Goal: Task Accomplishment & Management: Manage account settings

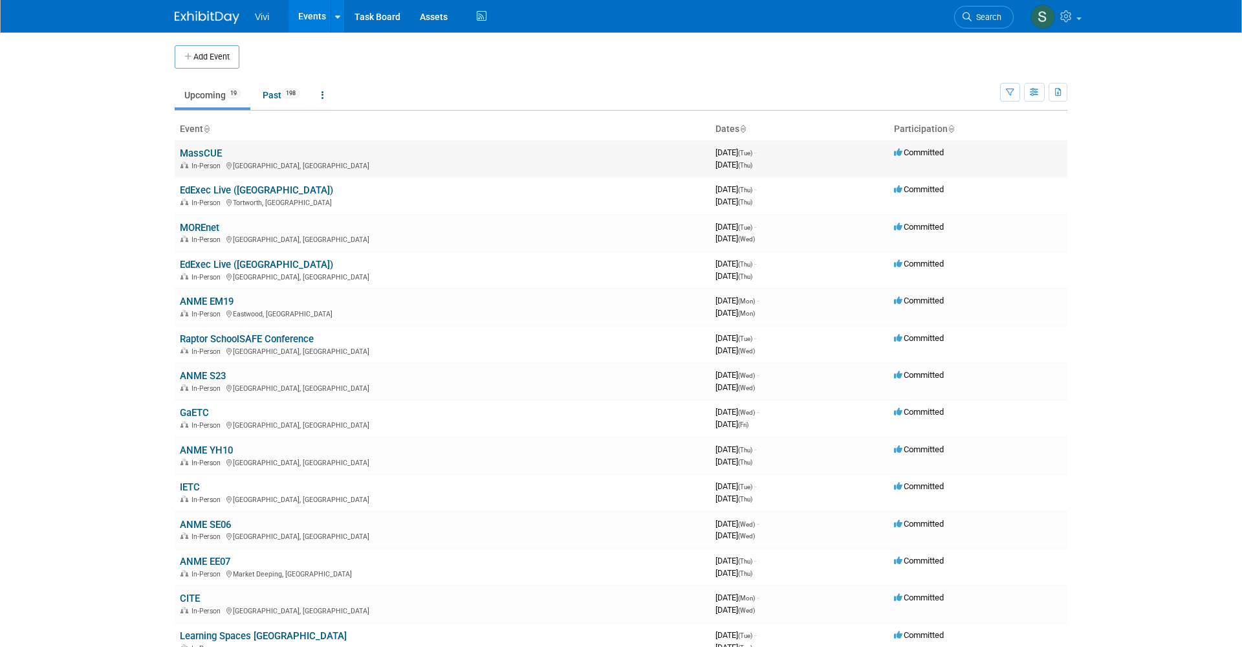
click at [210, 155] on link "MassCUE" at bounding box center [201, 154] width 42 height 12
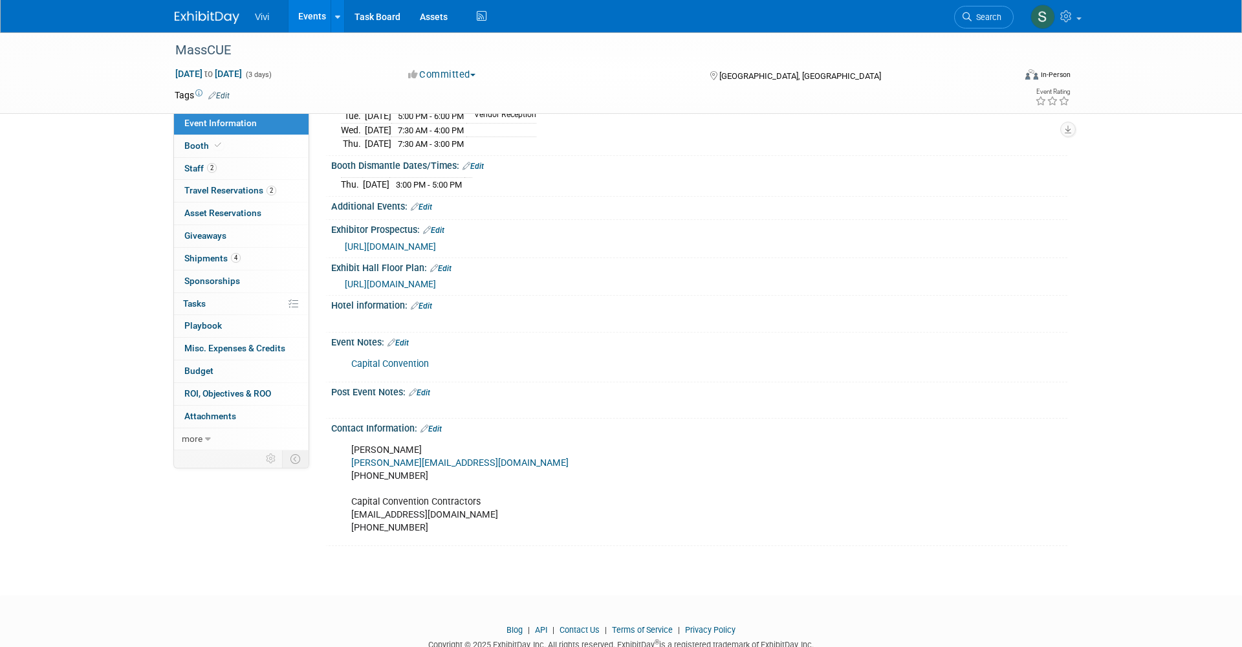
scroll to position [219, 0]
click at [213, 144] on span at bounding box center [218, 145] width 12 height 10
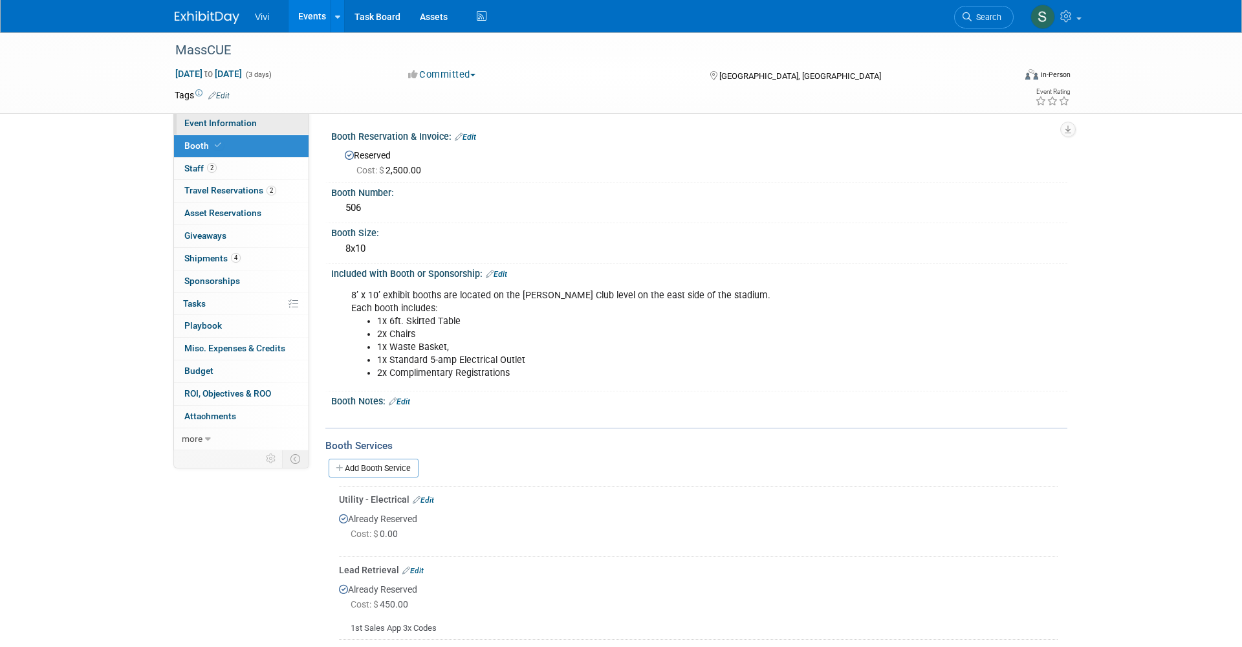
click at [217, 121] on span "Event Information" at bounding box center [220, 123] width 72 height 10
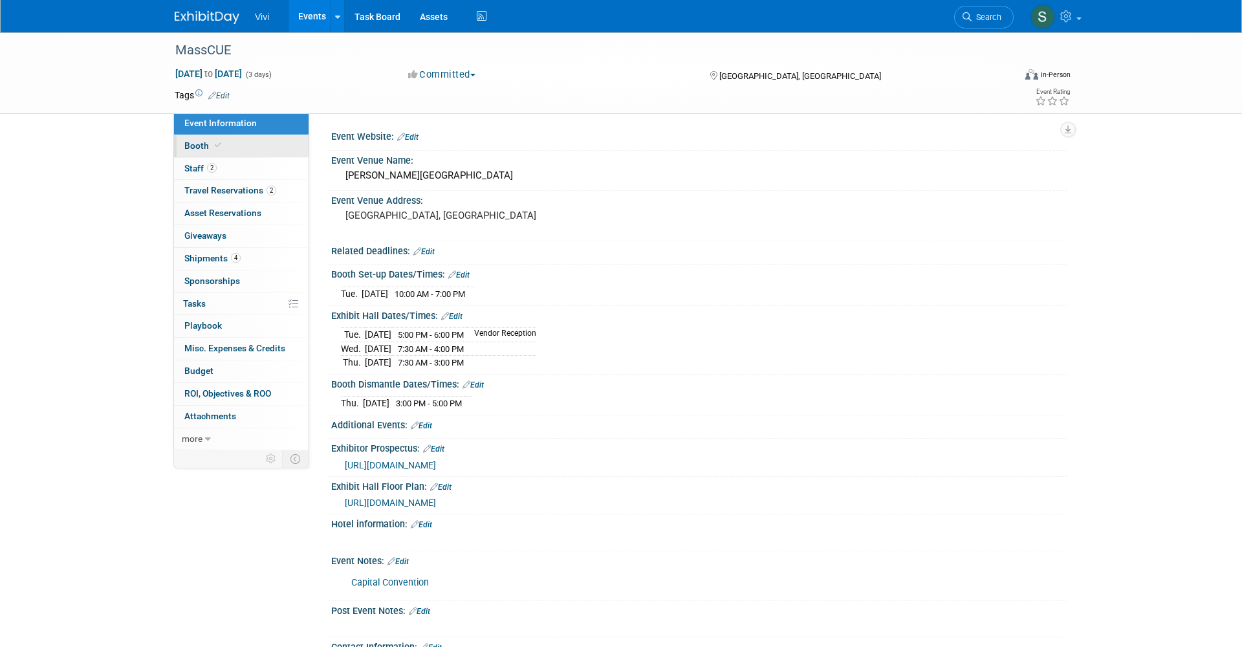
click at [224, 147] on link "Booth" at bounding box center [241, 146] width 135 height 22
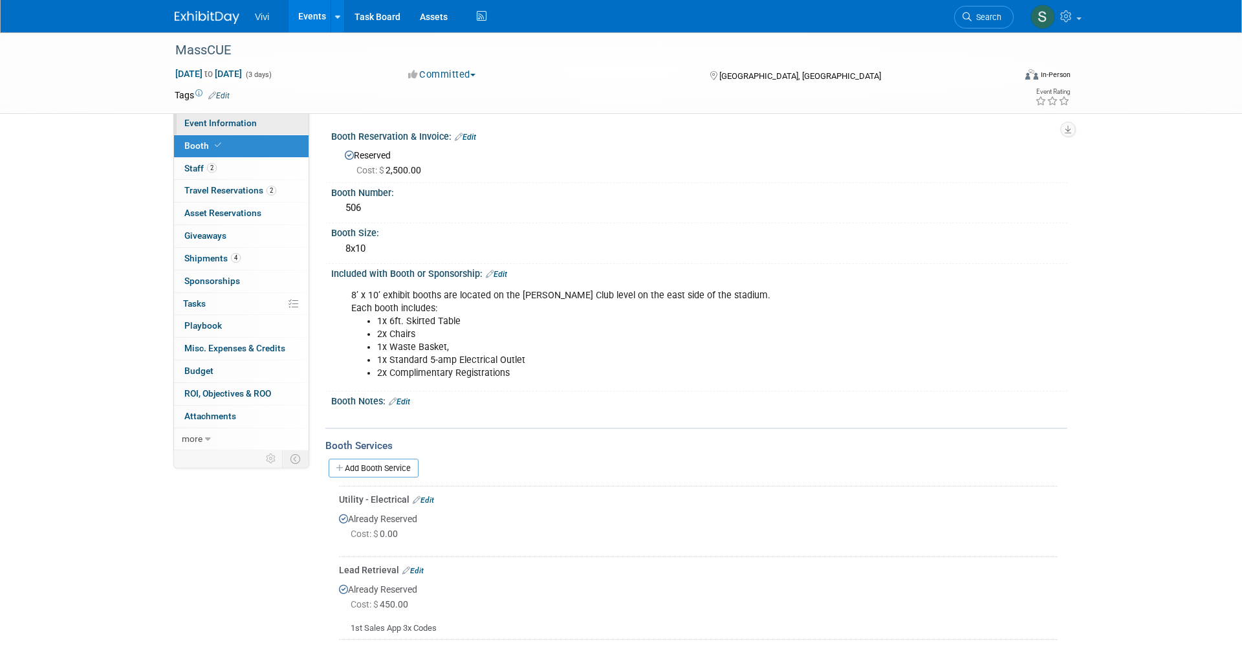
click at [221, 125] on span "Event Information" at bounding box center [220, 123] width 72 height 10
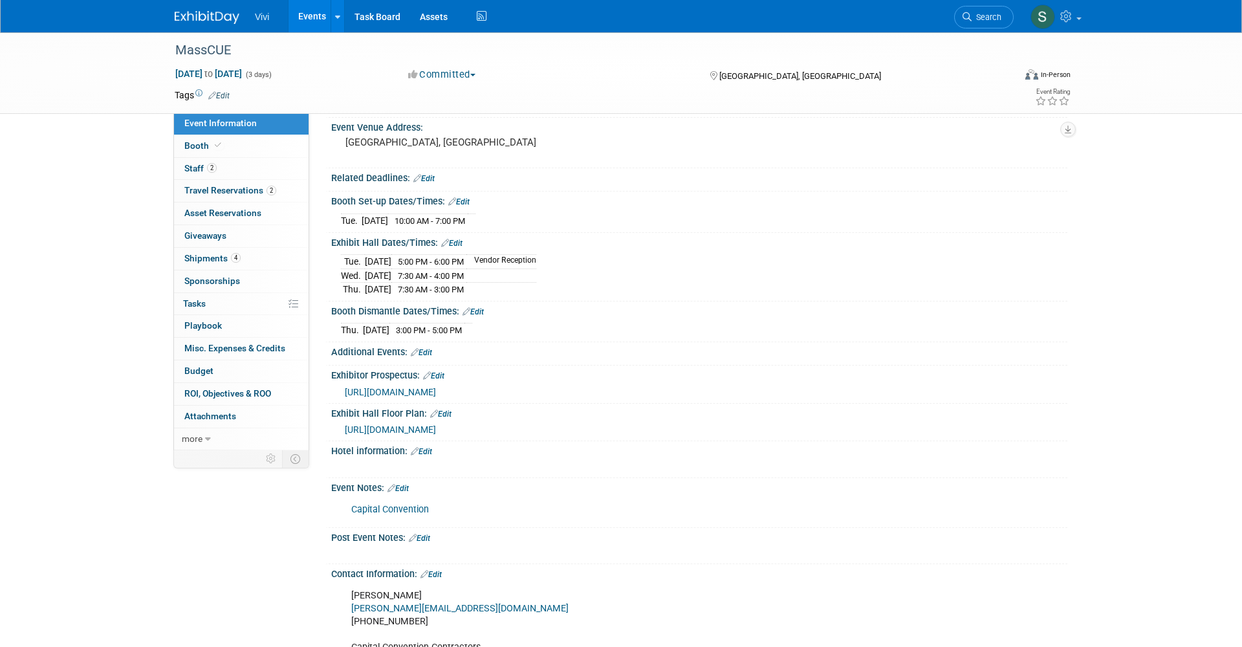
scroll to position [95, 0]
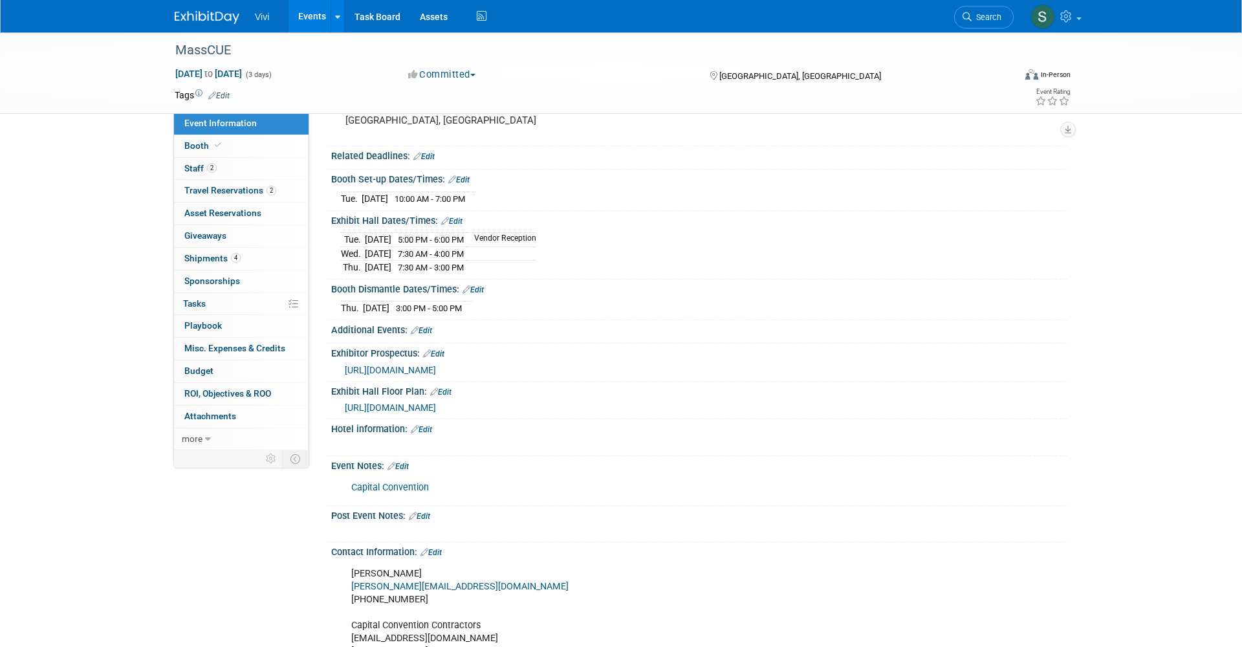
drag, startPoint x: 452, startPoint y: 452, endPoint x: 518, endPoint y: 423, distance: 71.5
click at [518, 423] on div "Hotel information: Edit" at bounding box center [699, 427] width 736 height 17
click at [436, 366] on span "[URL][DOMAIN_NAME]" at bounding box center [390, 370] width 91 height 10
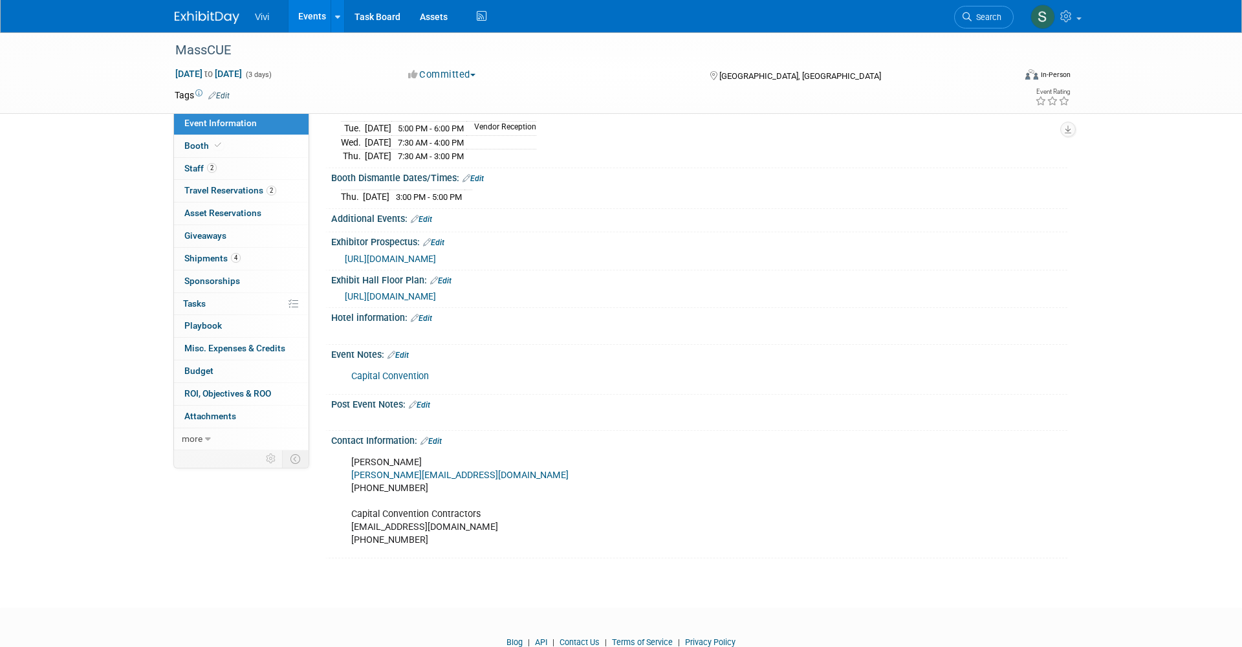
scroll to position [216, 0]
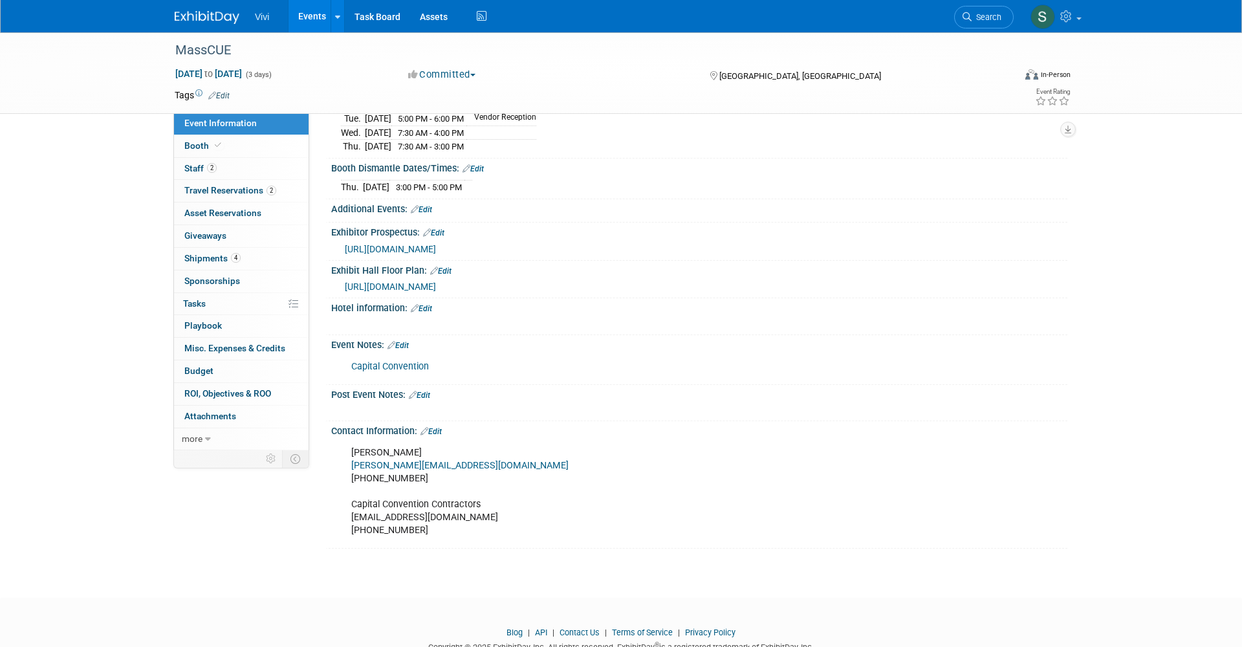
click at [405, 341] on link "Edit" at bounding box center [398, 345] width 21 height 9
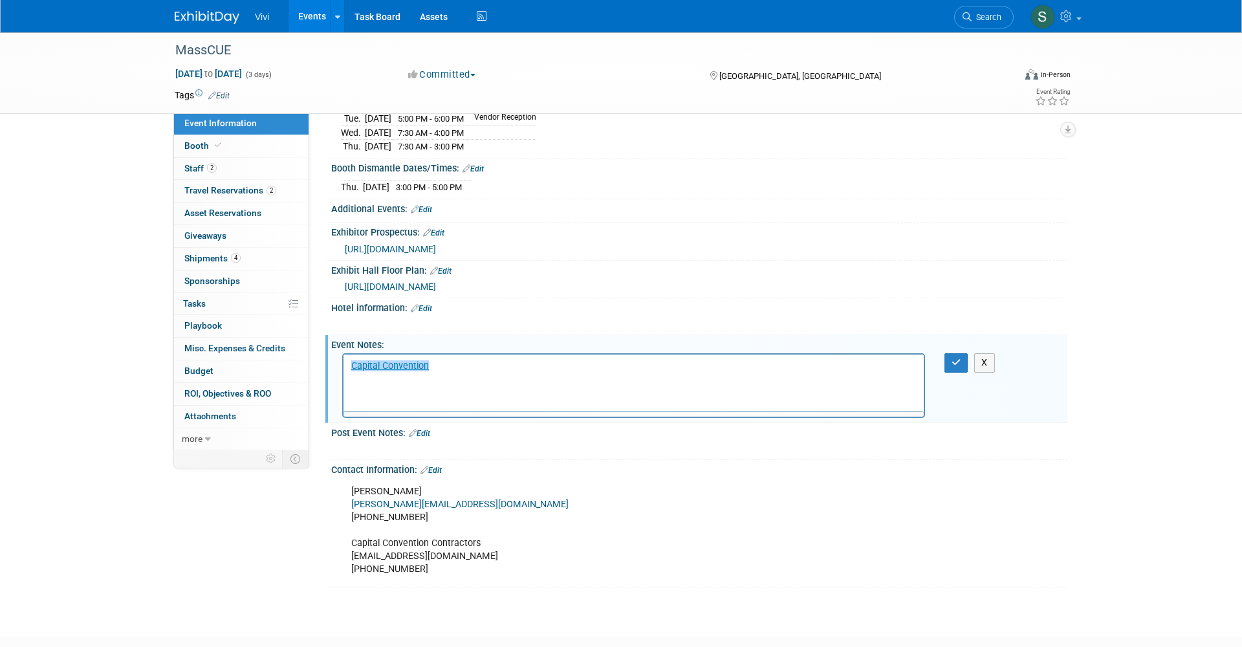
scroll to position [0, 0]
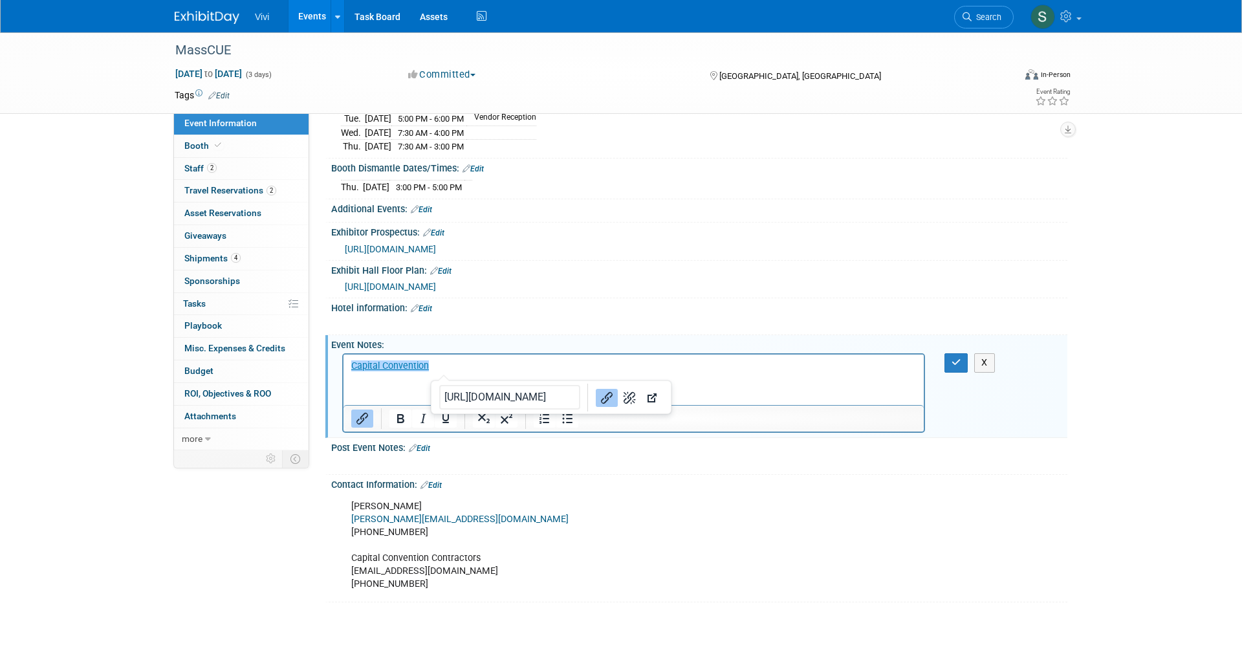
click at [452, 362] on p "﻿Capital Convention" at bounding box center [633, 366] width 565 height 13
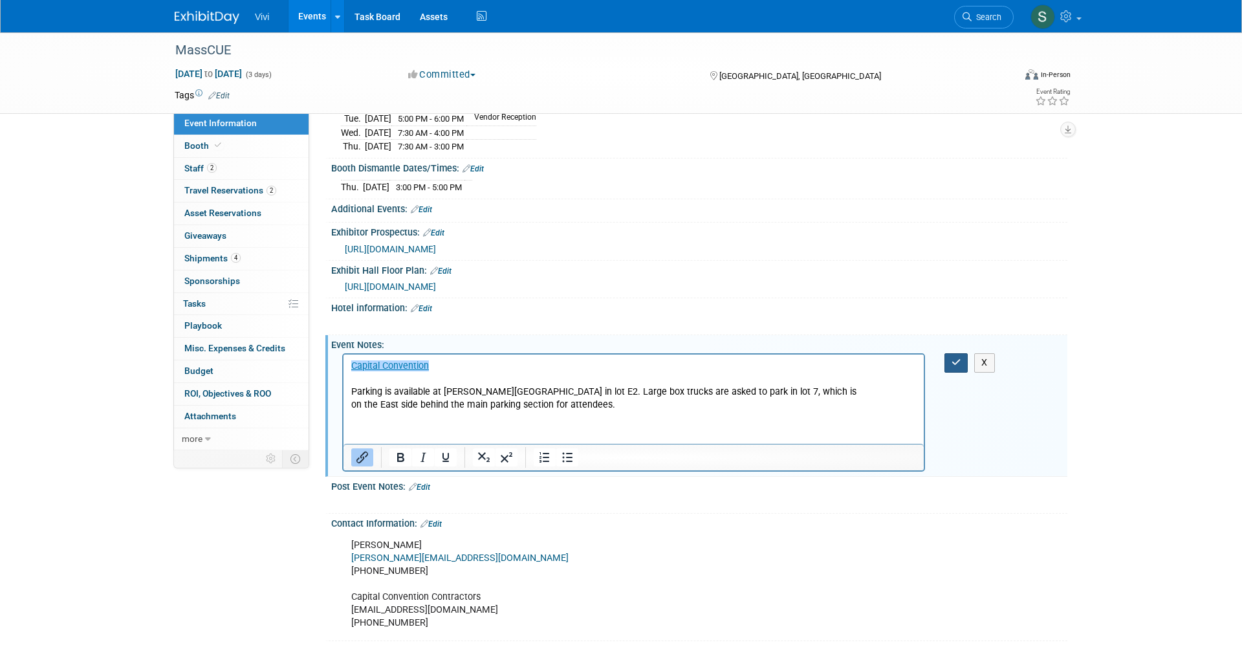
click at [959, 358] on icon "button" at bounding box center [957, 362] width 10 height 9
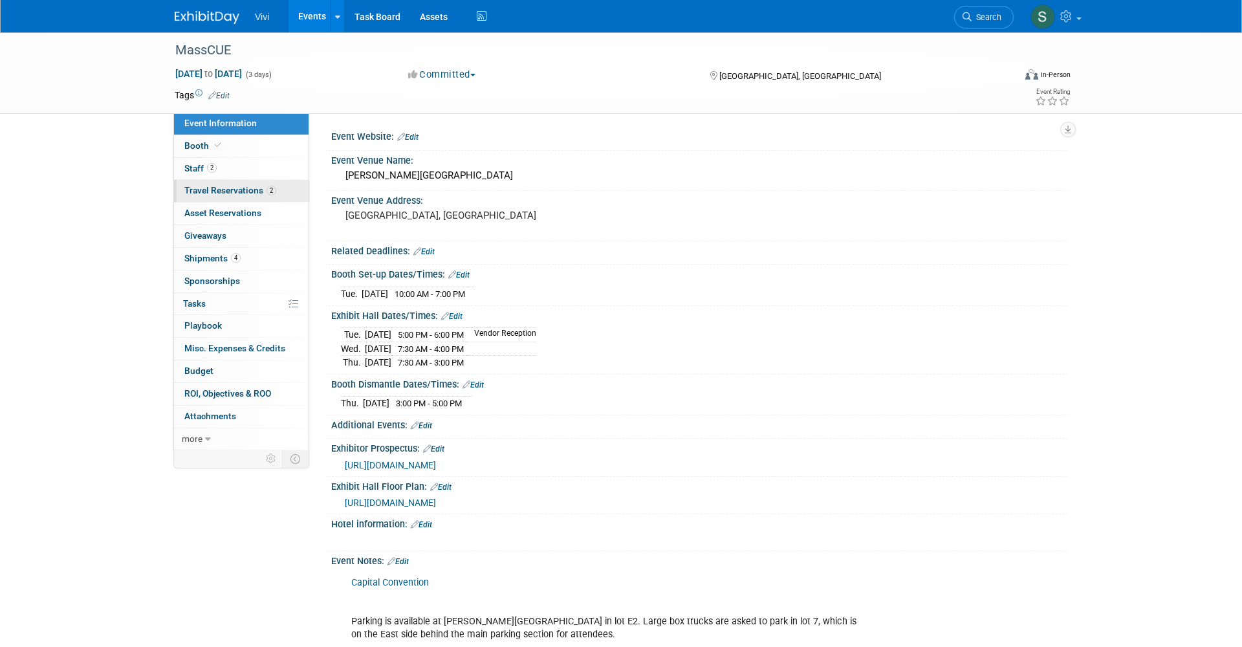
click at [221, 188] on span "Travel Reservations 2" at bounding box center [230, 190] width 92 height 10
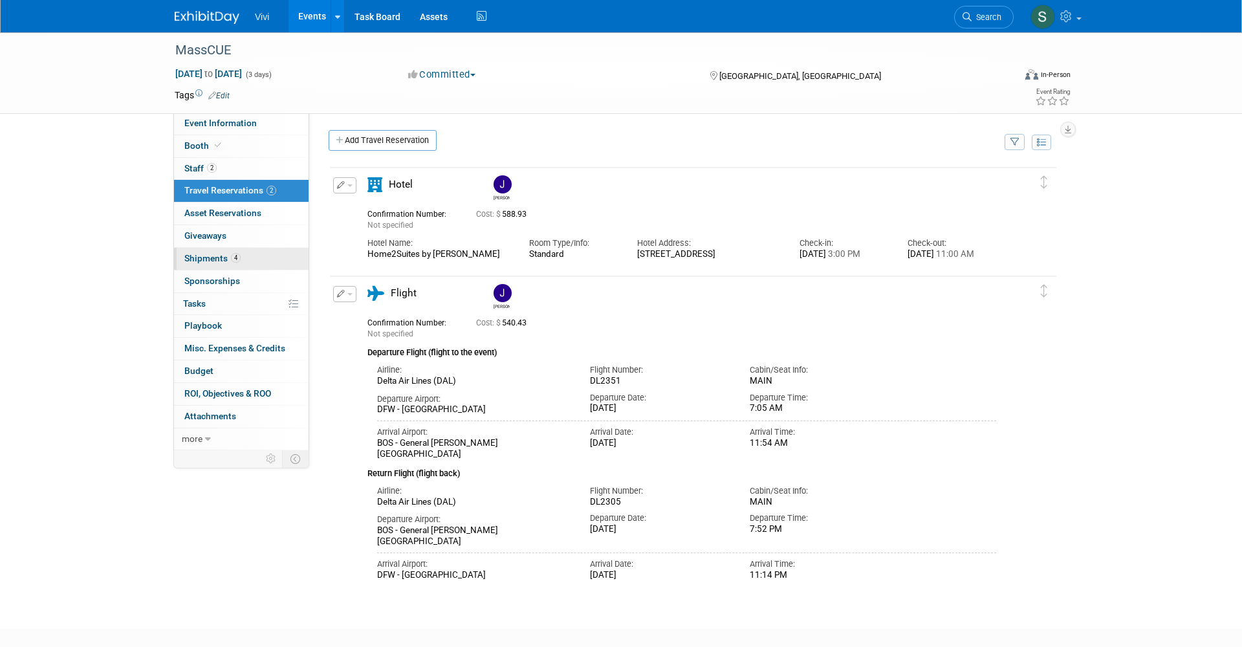
click at [194, 253] on span "Shipments 4" at bounding box center [212, 258] width 56 height 10
